Goal: Information Seeking & Learning: Learn about a topic

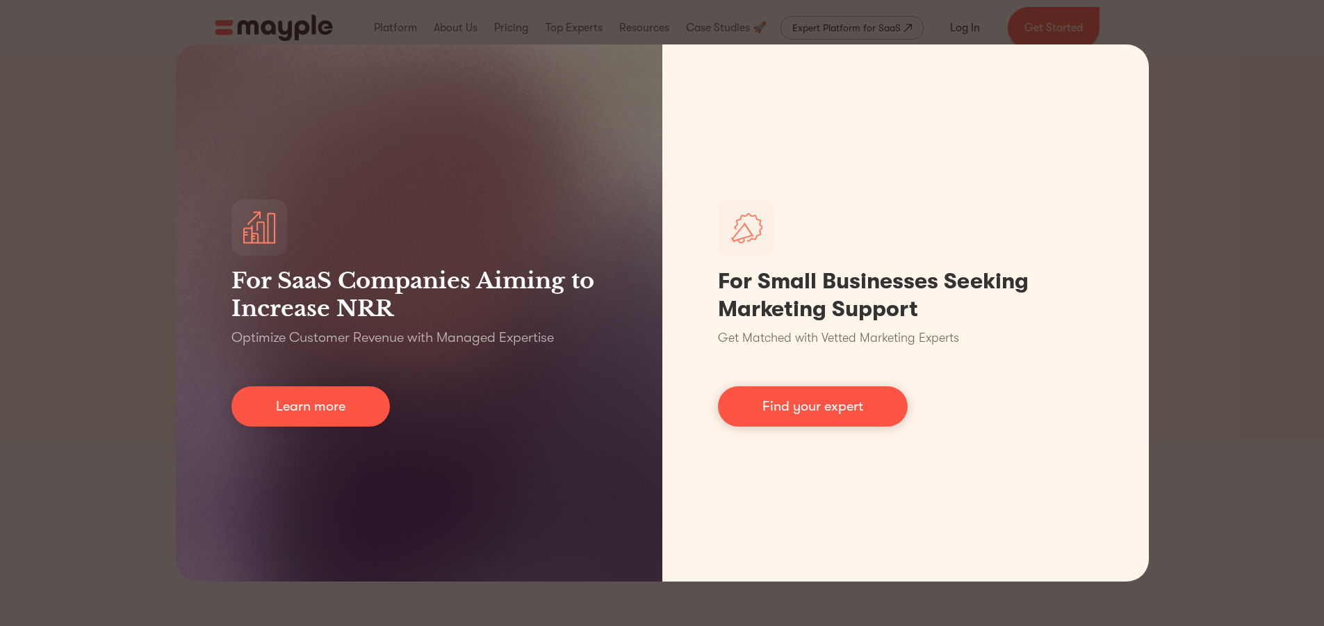
click at [1206, 153] on div "For SaaS Companies Aiming to Increase NRR Optimize Customer Revenue with Manage…" at bounding box center [662, 313] width 1324 height 626
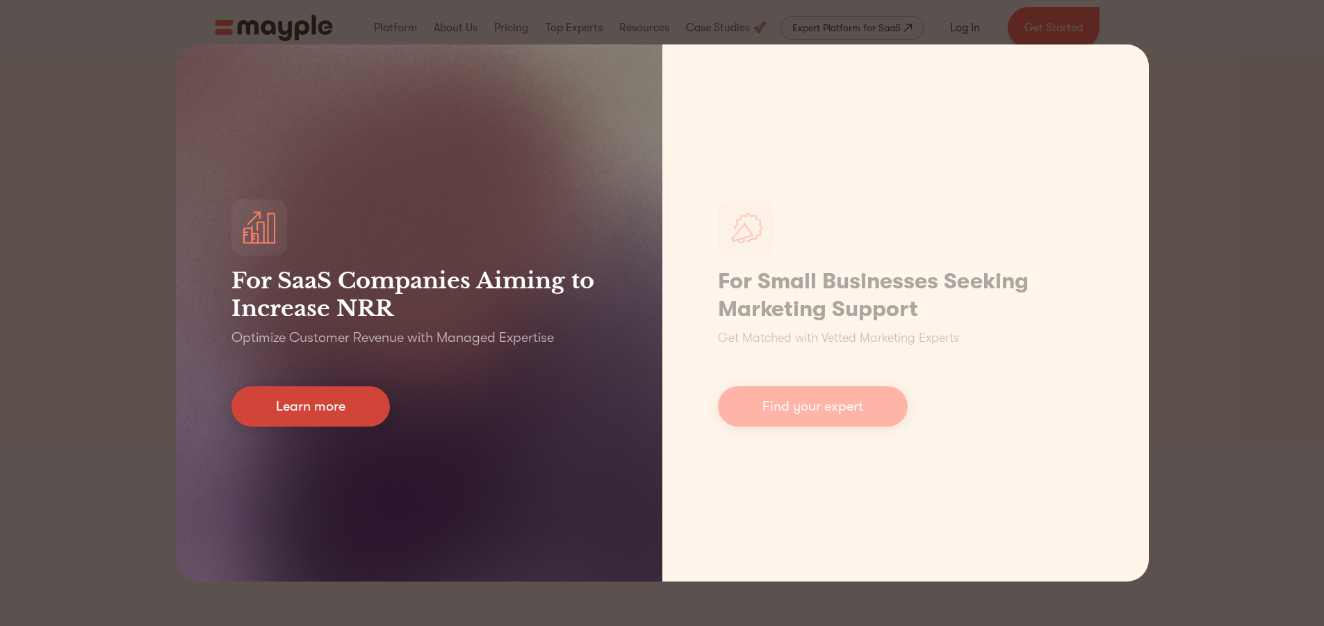
click at [286, 416] on link "Learn more" at bounding box center [311, 407] width 159 height 40
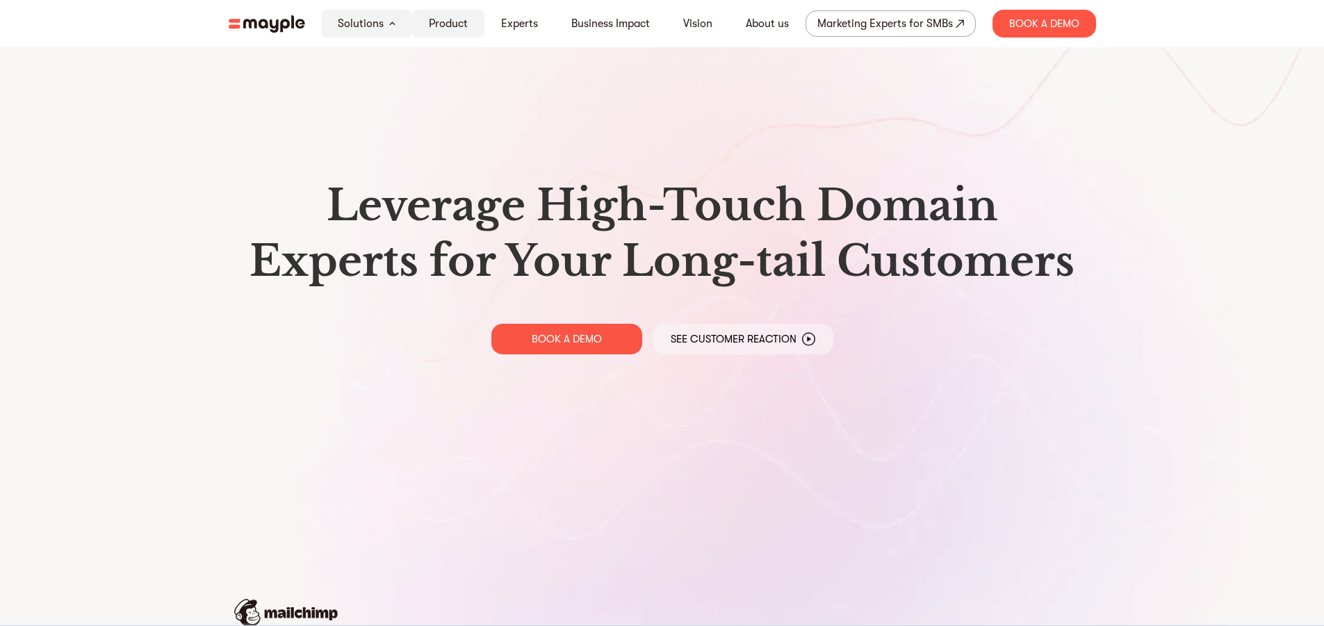
click at [440, 29] on link "Product" at bounding box center [448, 23] width 39 height 17
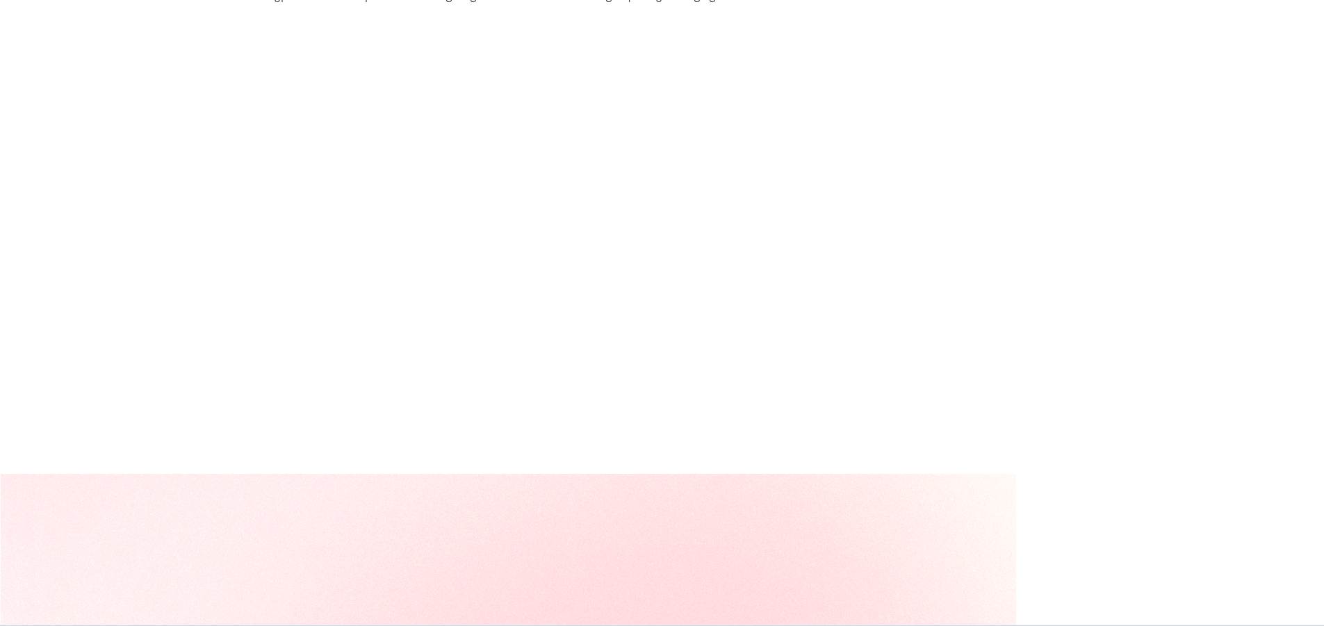
scroll to position [5222, 0]
